Goal: Check status: Check status

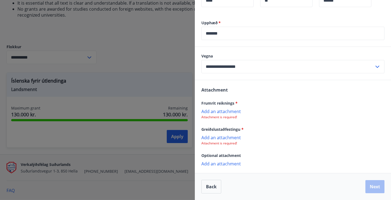
scroll to position [162, 0]
drag, startPoint x: 234, startPoint y: 103, endPoint x: 200, endPoint y: 104, distance: 34.3
click at [200, 104] on div "Attachment Frumrit reiknings * Add an attachment Attachment is required! Greiðs…" at bounding box center [293, 126] width 196 height 93
copy span "Frumrit reiknings"
click at [287, 107] on div "Frumrit reiknings * Add an attachment Attachment is required!" at bounding box center [292, 110] width 183 height 20
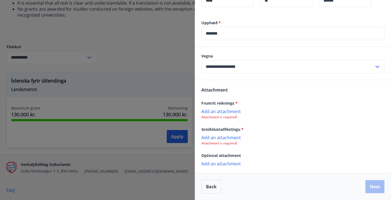
click at [234, 111] on p "Add an attachment" at bounding box center [292, 110] width 183 height 5
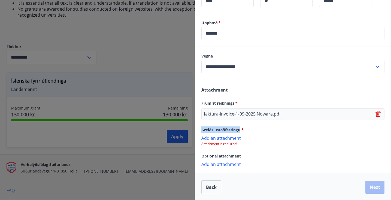
drag, startPoint x: 241, startPoint y: 129, endPoint x: 202, endPoint y: 129, distance: 38.6
click at [202, 129] on span "Greiðslustaðfestingu *" at bounding box center [222, 129] width 42 height 5
copy span "Greiðslustaðfestingu"
click at [283, 131] on div "Greiðslustaðfestingu *" at bounding box center [292, 129] width 183 height 7
click at [225, 137] on p "Add an attachment" at bounding box center [292, 137] width 183 height 5
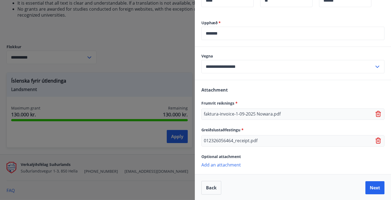
click at [248, 141] on p "012326056464_receipt.pdf" at bounding box center [231, 140] width 54 height 7
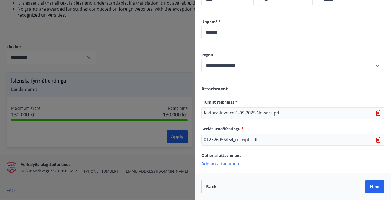
scroll to position [164, 0]
click at [371, 187] on button "Next" at bounding box center [374, 186] width 19 height 13
click at [374, 189] on button "Next" at bounding box center [374, 186] width 19 height 13
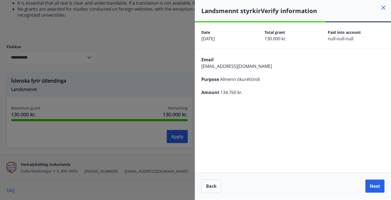
scroll to position [0, 0]
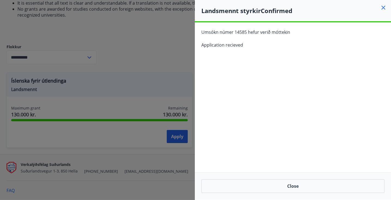
click at [383, 7] on icon at bounding box center [383, 8] width 4 height 4
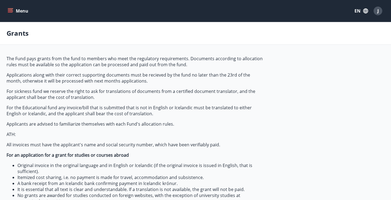
click at [10, 9] on icon "menu" at bounding box center [10, 10] width 5 height 5
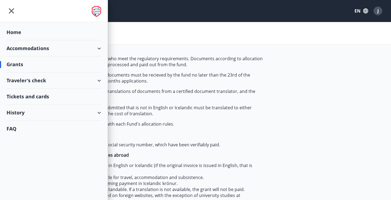
click at [88, 113] on div "History" at bounding box center [54, 113] width 94 height 16
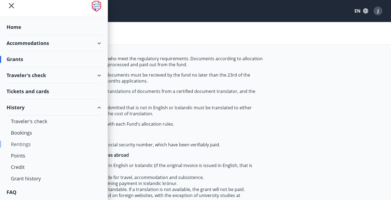
scroll to position [5, 0]
click at [30, 177] on div "Grant history" at bounding box center [54, 178] width 86 height 11
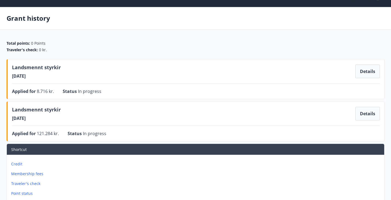
scroll to position [9, 0]
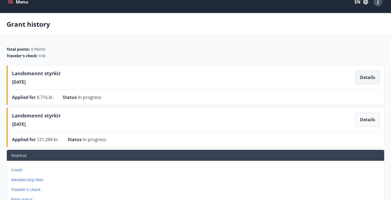
click at [367, 80] on button "Details" at bounding box center [367, 77] width 24 height 14
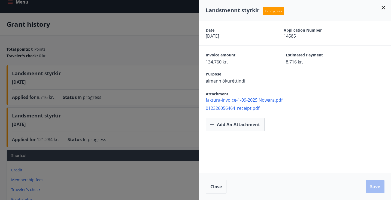
click at [250, 101] on span "faktura-invoice-1-09-2025 Nowara.pdf" at bounding box center [297, 100] width 185 height 6
click at [384, 7] on icon at bounding box center [383, 8] width 4 height 4
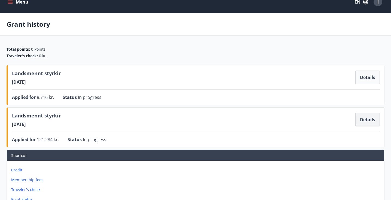
click at [364, 119] on button "Details" at bounding box center [367, 120] width 24 height 14
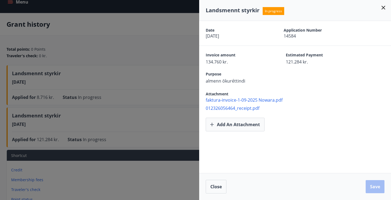
click at [383, 6] on icon at bounding box center [383, 7] width 7 height 7
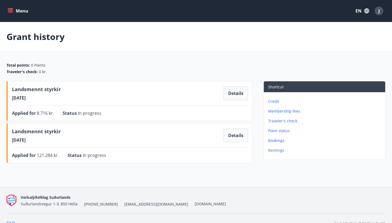
scroll to position [0, 0]
click at [378, 12] on span "J" at bounding box center [378, 11] width 1 height 6
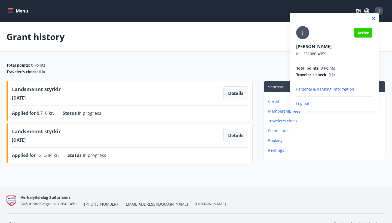
click at [303, 105] on p "Log out" at bounding box center [334, 103] width 76 height 5
